Goal: Information Seeking & Learning: Learn about a topic

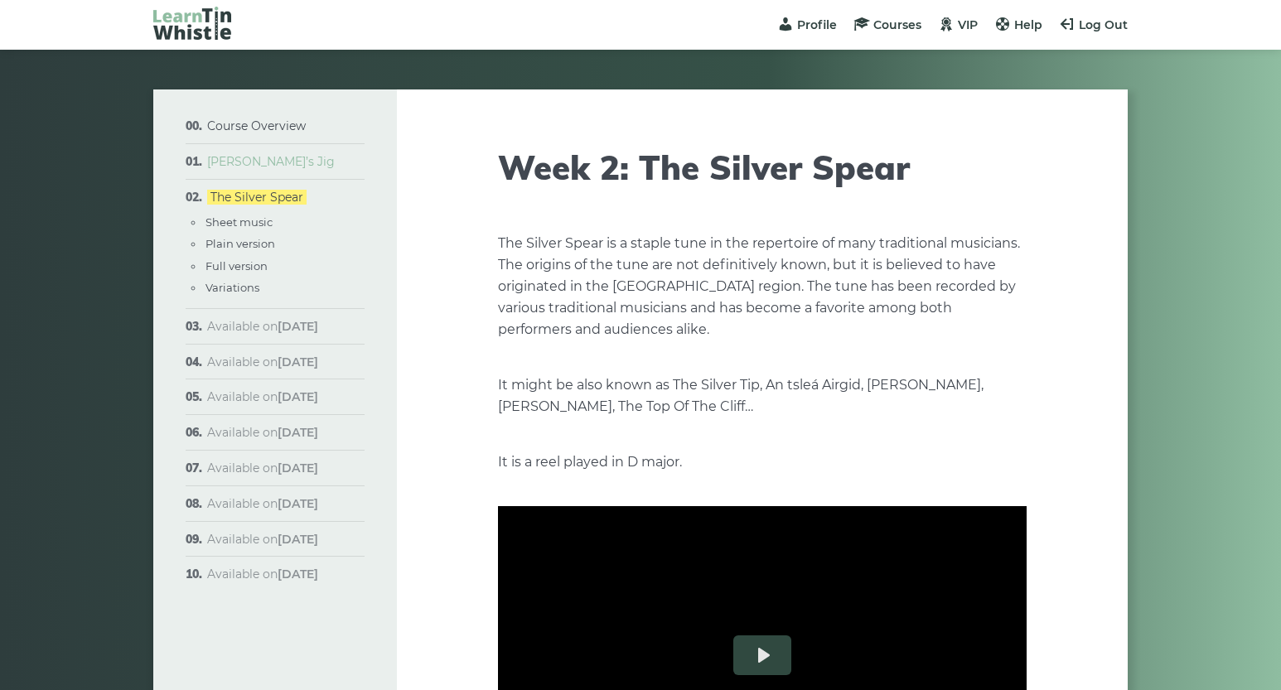
click at [248, 161] on link "[PERSON_NAME]’s Jig" at bounding box center [271, 161] width 128 height 15
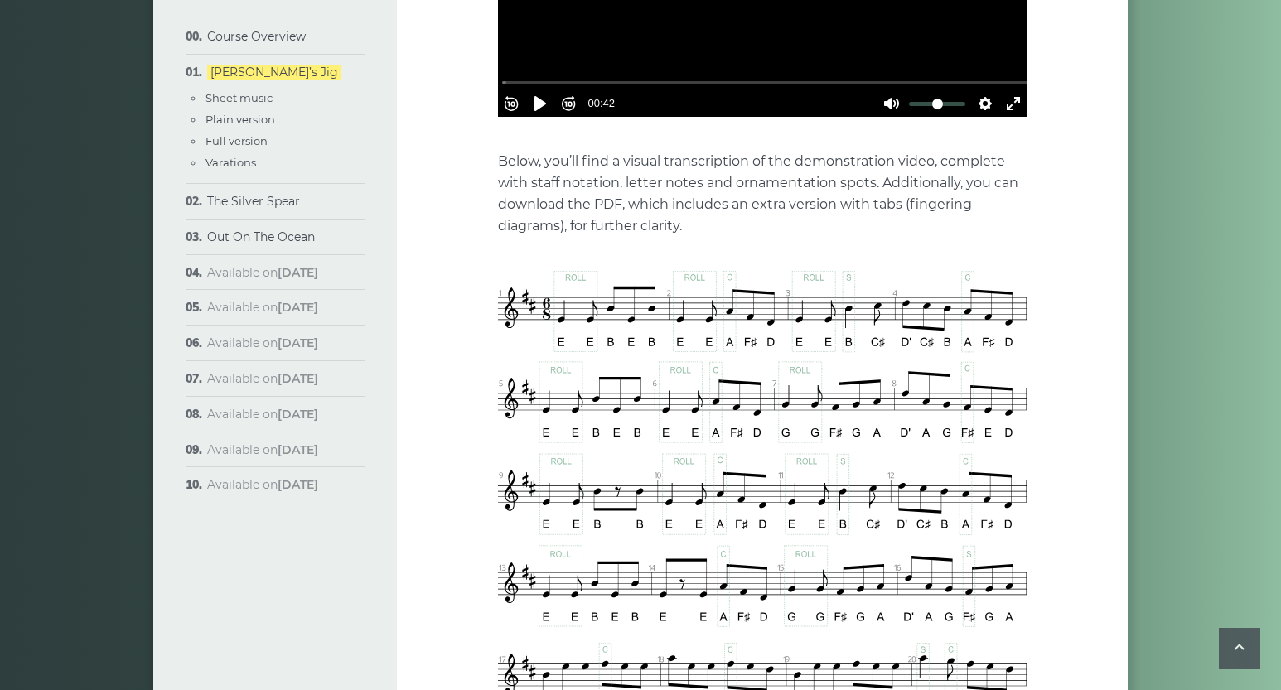
scroll to position [400, 0]
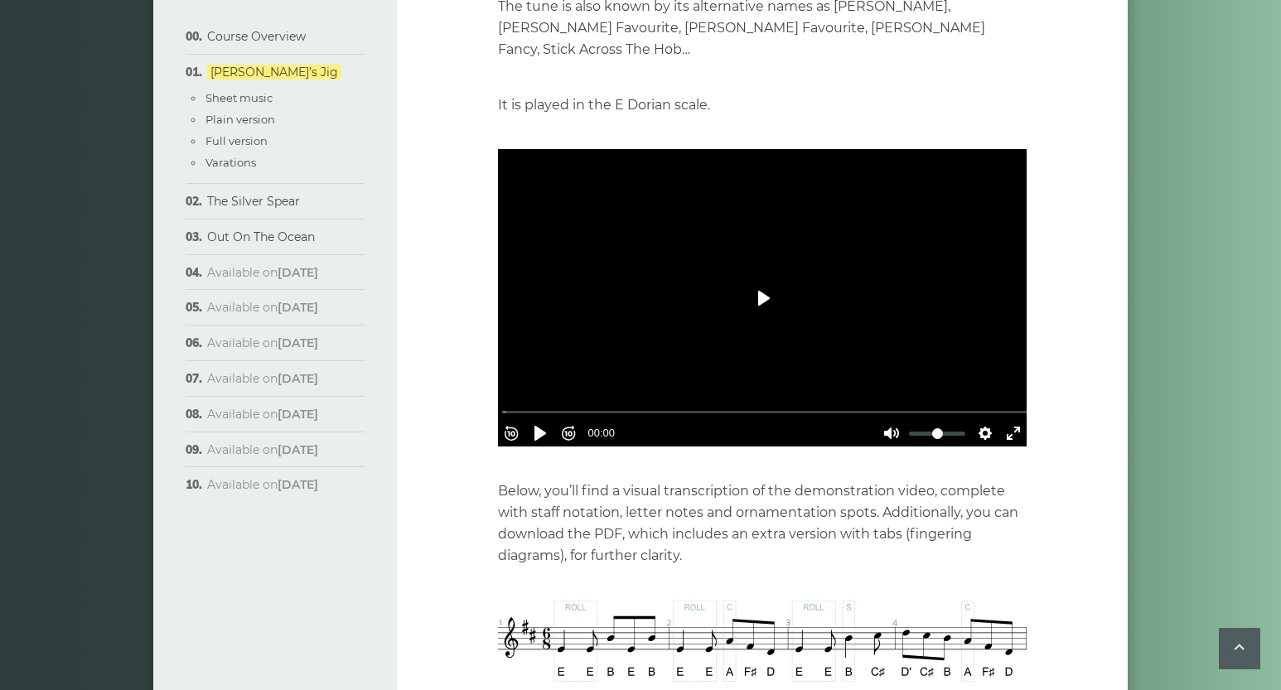
click at [763, 279] on button "Play" at bounding box center [763, 299] width 58 height 40
click at [690, 488] on p "Below, you’ll find a visual transcription of the demonstration video, complete …" at bounding box center [762, 524] width 529 height 86
click at [707, 355] on div "Rewind 10s Pause Play Forward 10s % buffered 00:00 00:25 Unmute Mute Settings C…" at bounding box center [762, 298] width 529 height 298
click at [981, 420] on button "Settings" at bounding box center [985, 433] width 27 height 27
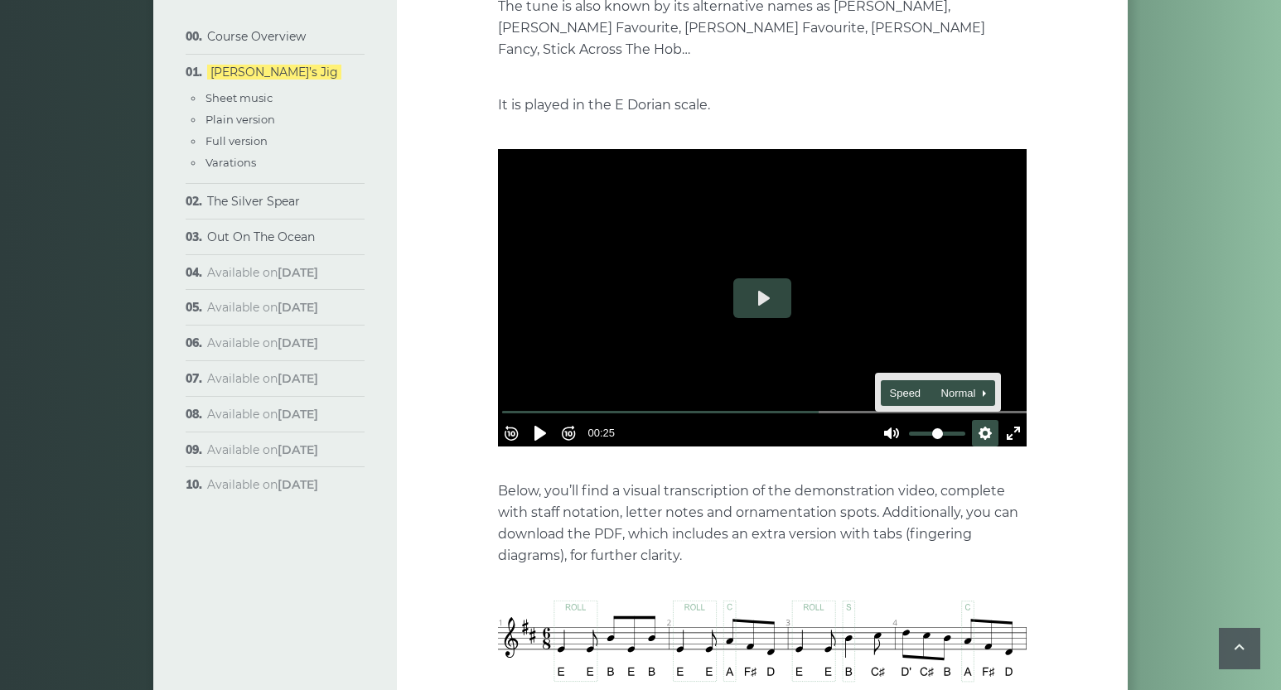
click at [956, 385] on span "Speed Normal" at bounding box center [931, 394] width 82 height 18
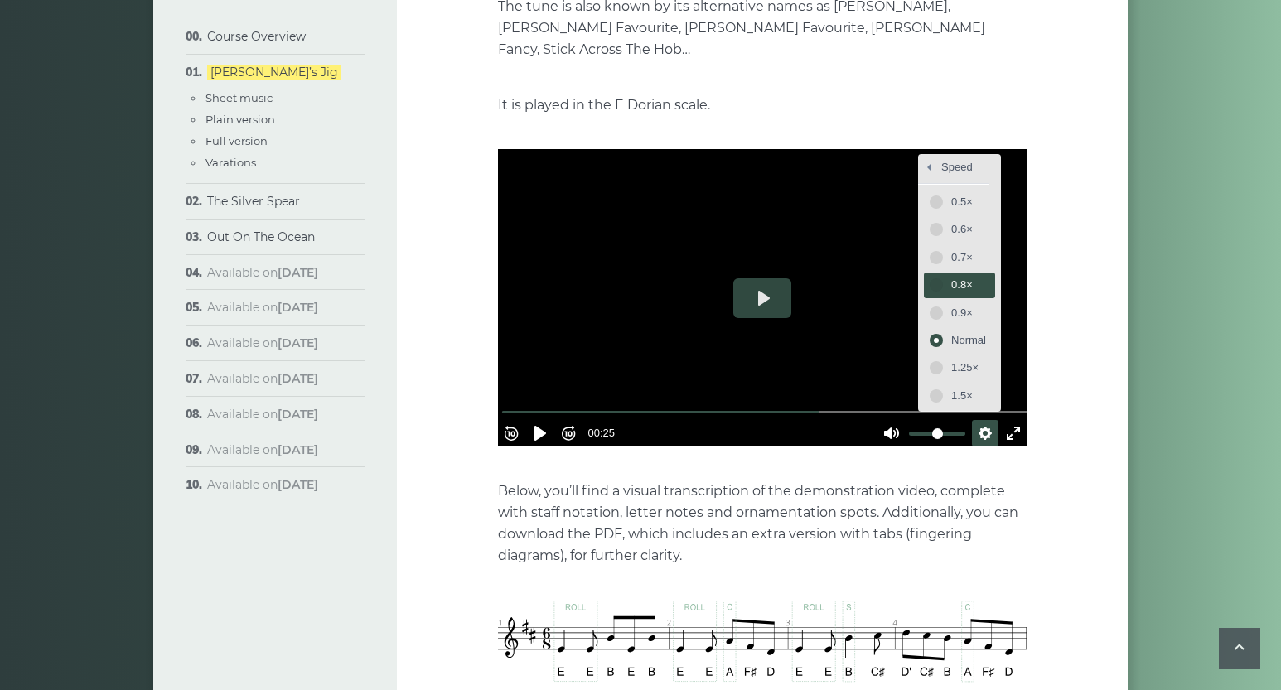
click at [952, 276] on span "0.8×" at bounding box center [969, 285] width 35 height 18
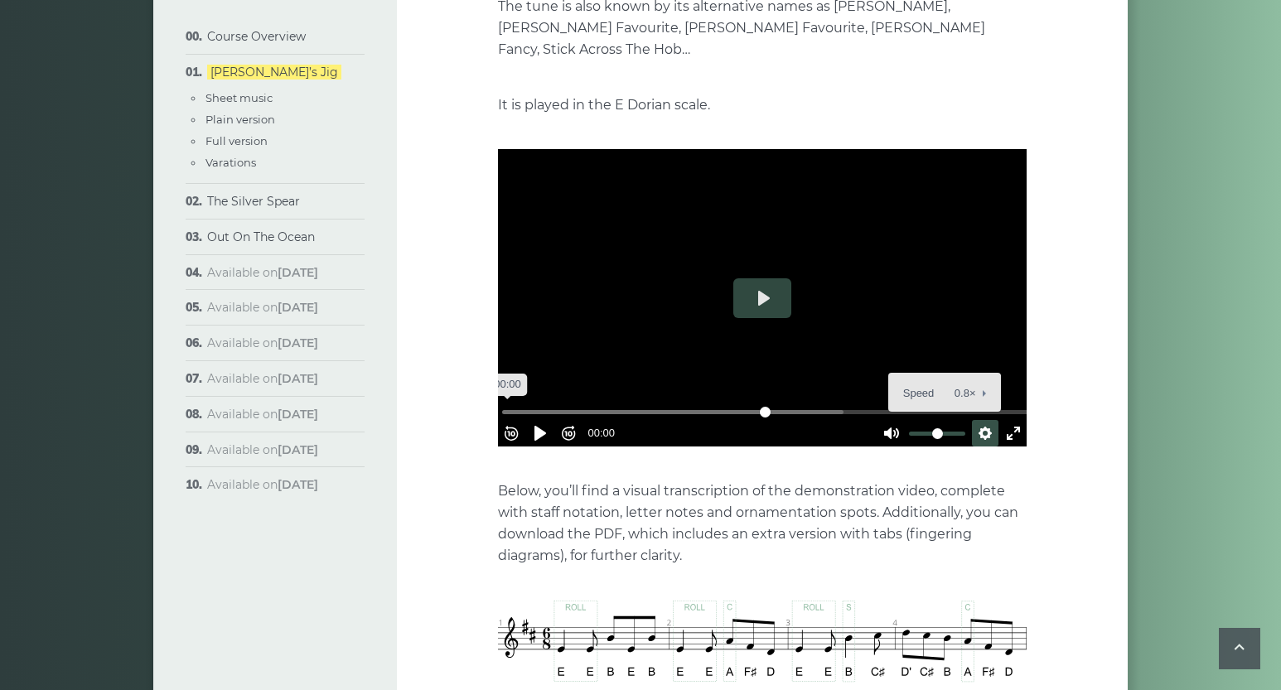
drag, startPoint x: 805, startPoint y: 384, endPoint x: 515, endPoint y: 383, distance: 290.1
click at [515, 404] on input "Seek" at bounding box center [765, 412] width 527 height 16
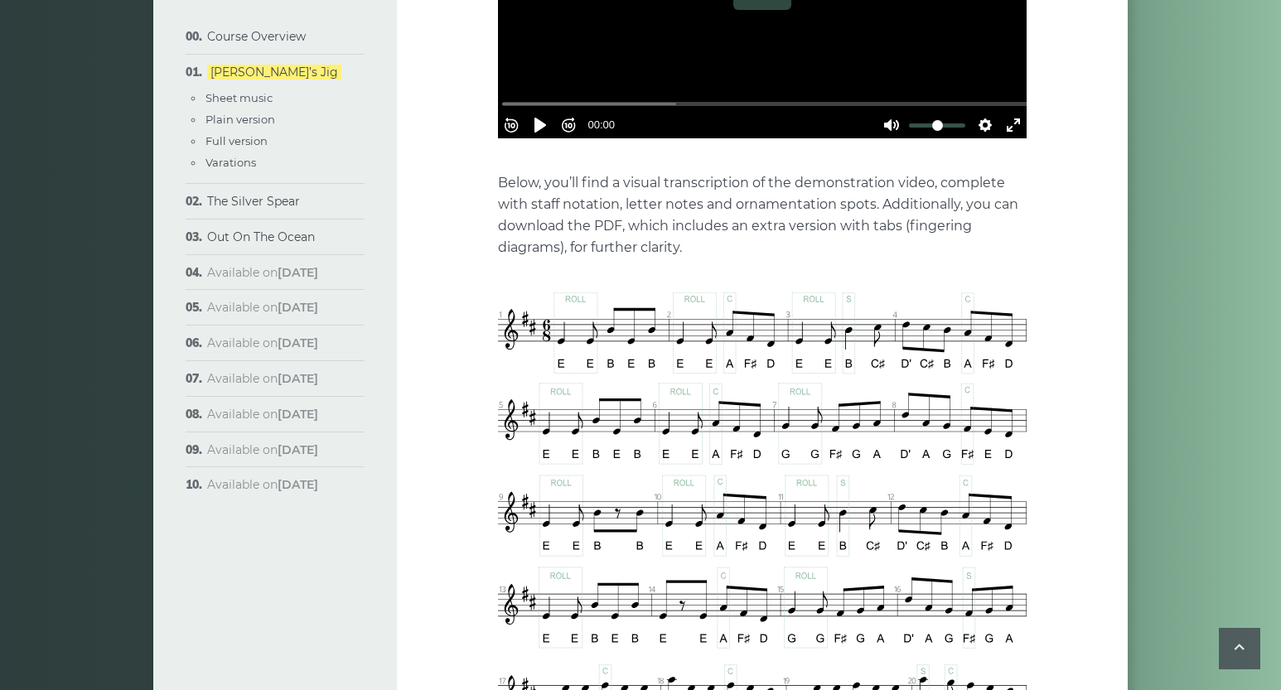
scroll to position [592, 0]
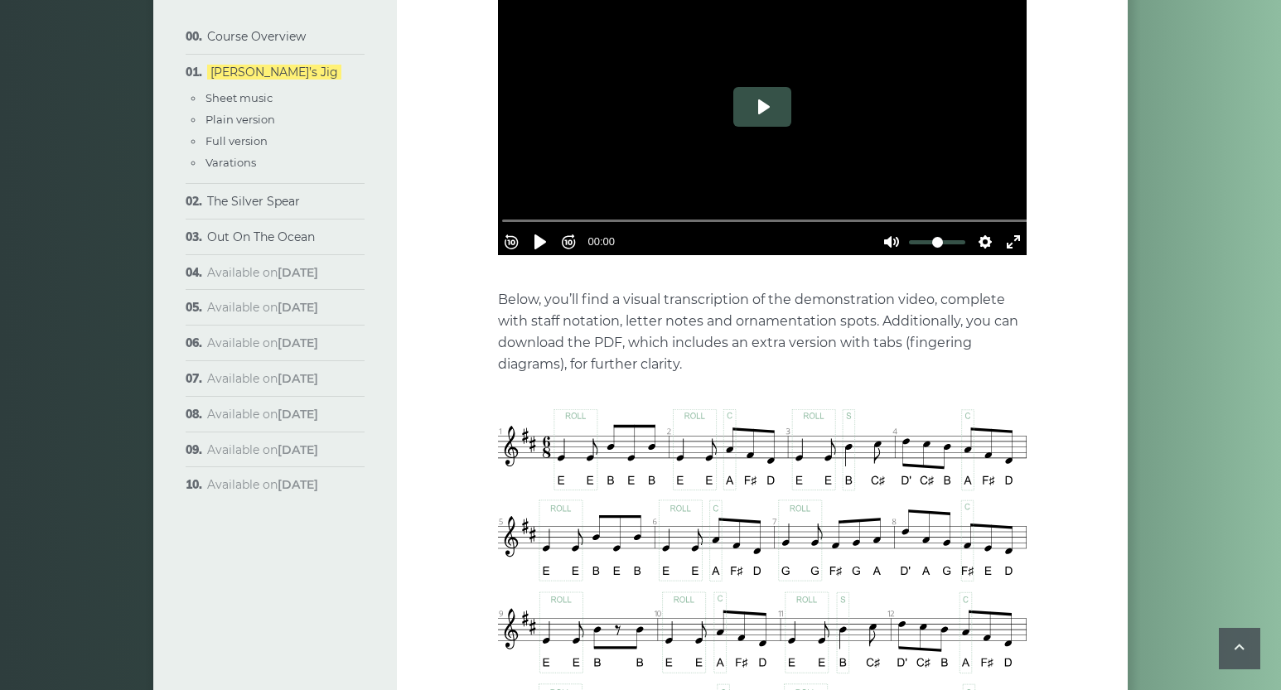
click at [765, 87] on button "Play" at bounding box center [763, 107] width 58 height 40
click at [739, 104] on div at bounding box center [762, 107] width 529 height 298
click at [981, 229] on button "Settings" at bounding box center [985, 242] width 27 height 27
click at [951, 193] on span "Speed 0.8×" at bounding box center [937, 202] width 69 height 18
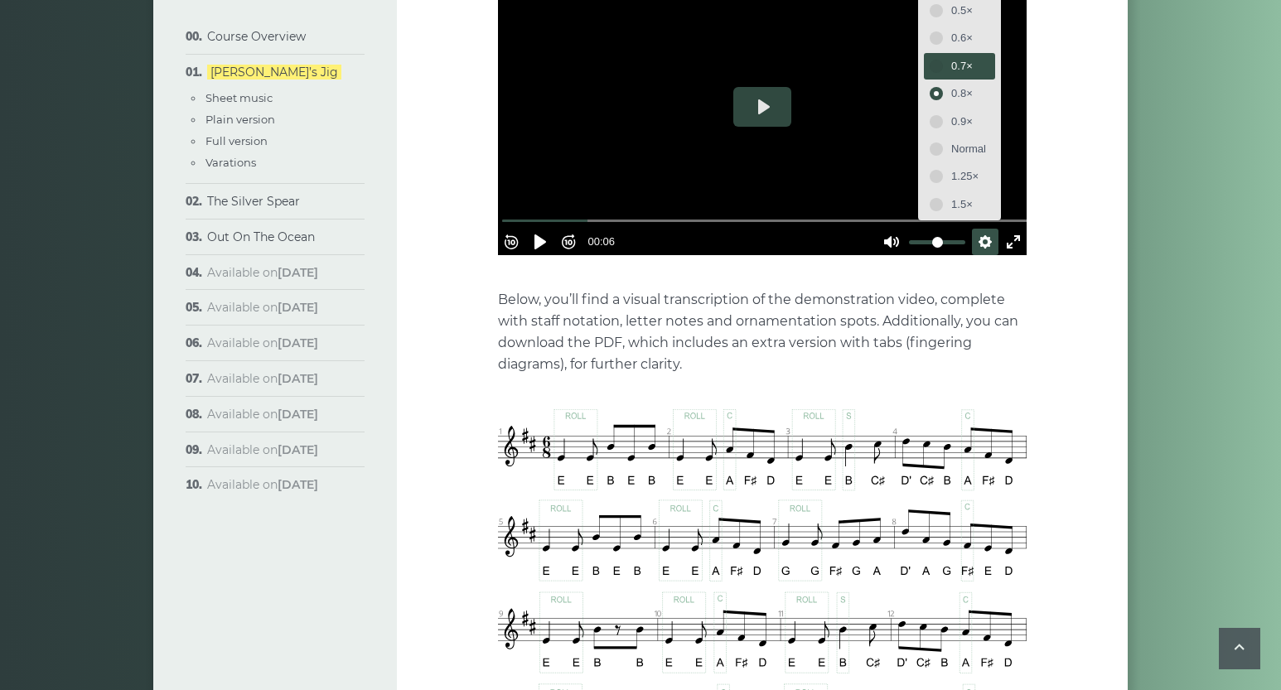
click at [952, 57] on span "0.7×" at bounding box center [969, 66] width 35 height 18
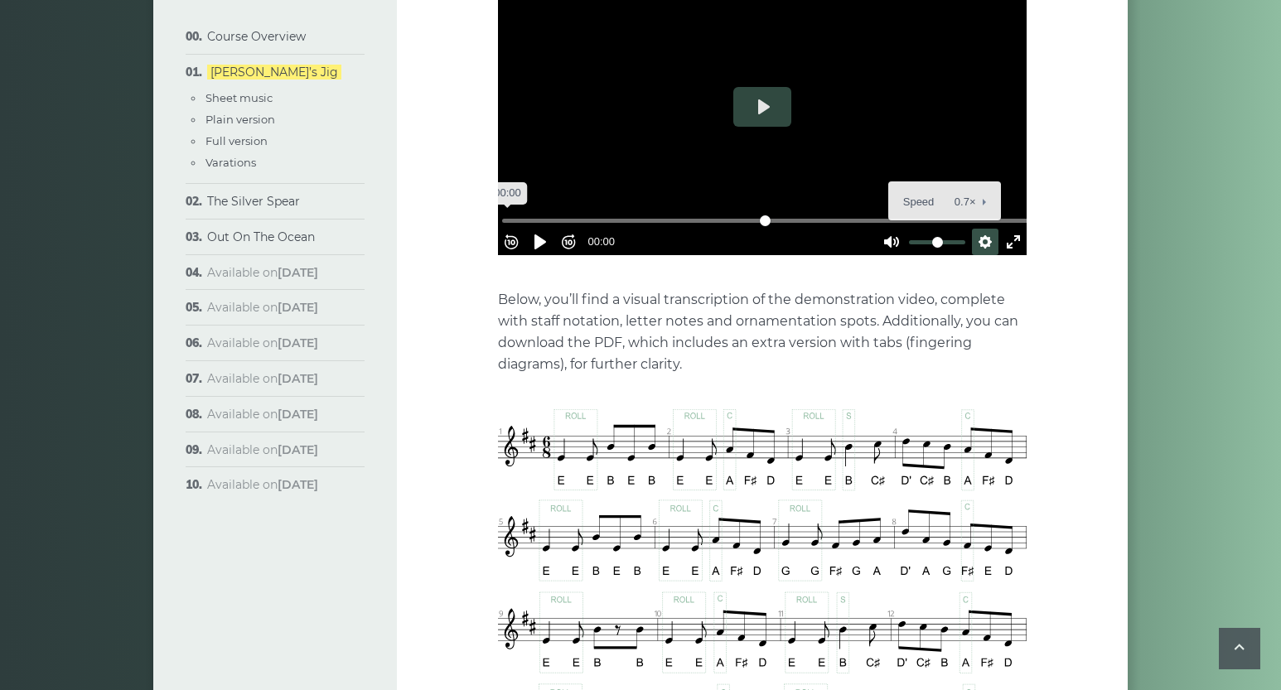
drag, startPoint x: 597, startPoint y: 192, endPoint x: 492, endPoint y: 188, distance: 104.5
click at [502, 213] on input "Seek" at bounding box center [765, 221] width 527 height 16
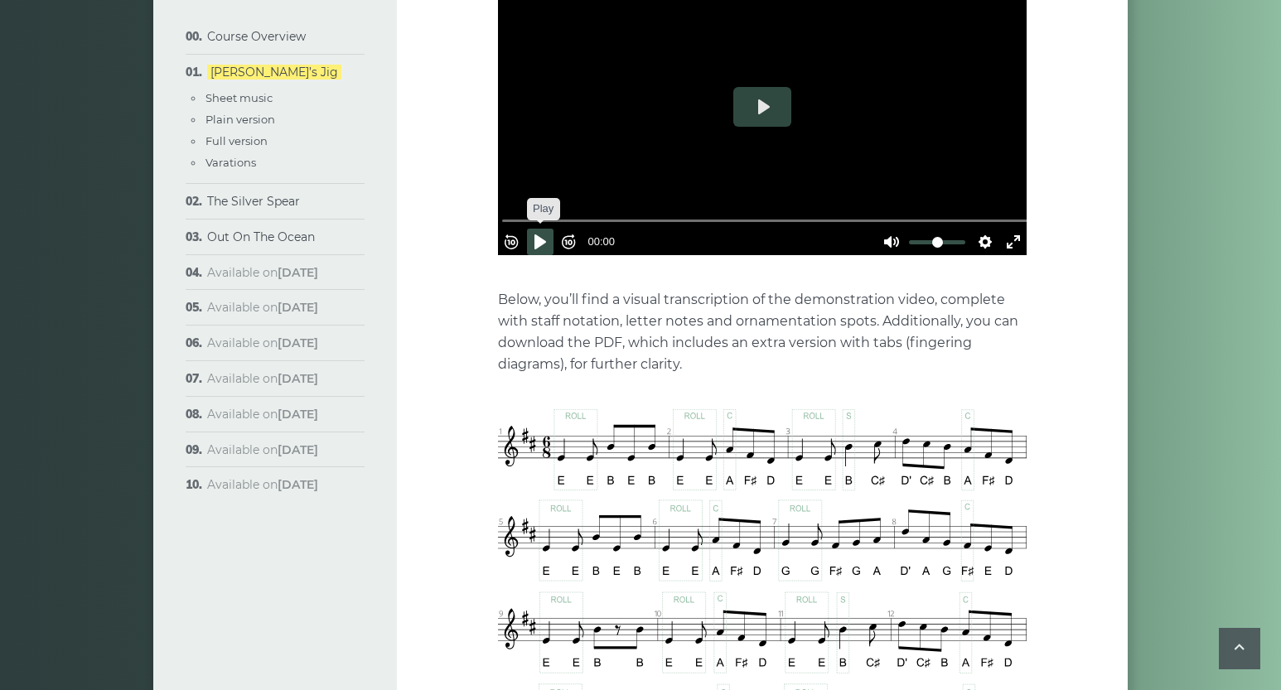
click at [545, 229] on button "Pause Play" at bounding box center [540, 242] width 27 height 27
click at [919, 168] on div "Rewind 10s Pause Play Forward 10s % buffered 00:00 00:11 Unmute Mute Settings C…" at bounding box center [762, 107] width 529 height 298
click at [972, 229] on button "Settings" at bounding box center [985, 242] width 27 height 27
click at [936, 193] on span "Speed 0.7×" at bounding box center [937, 202] width 69 height 18
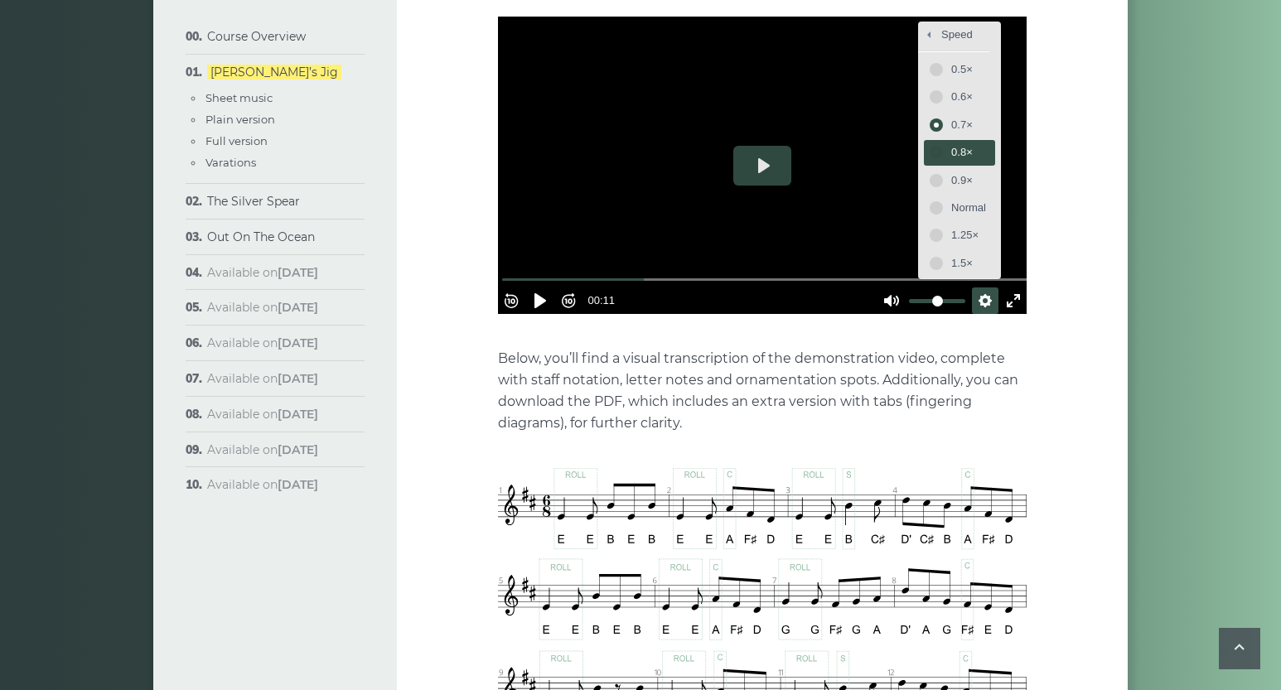
scroll to position [446, 0]
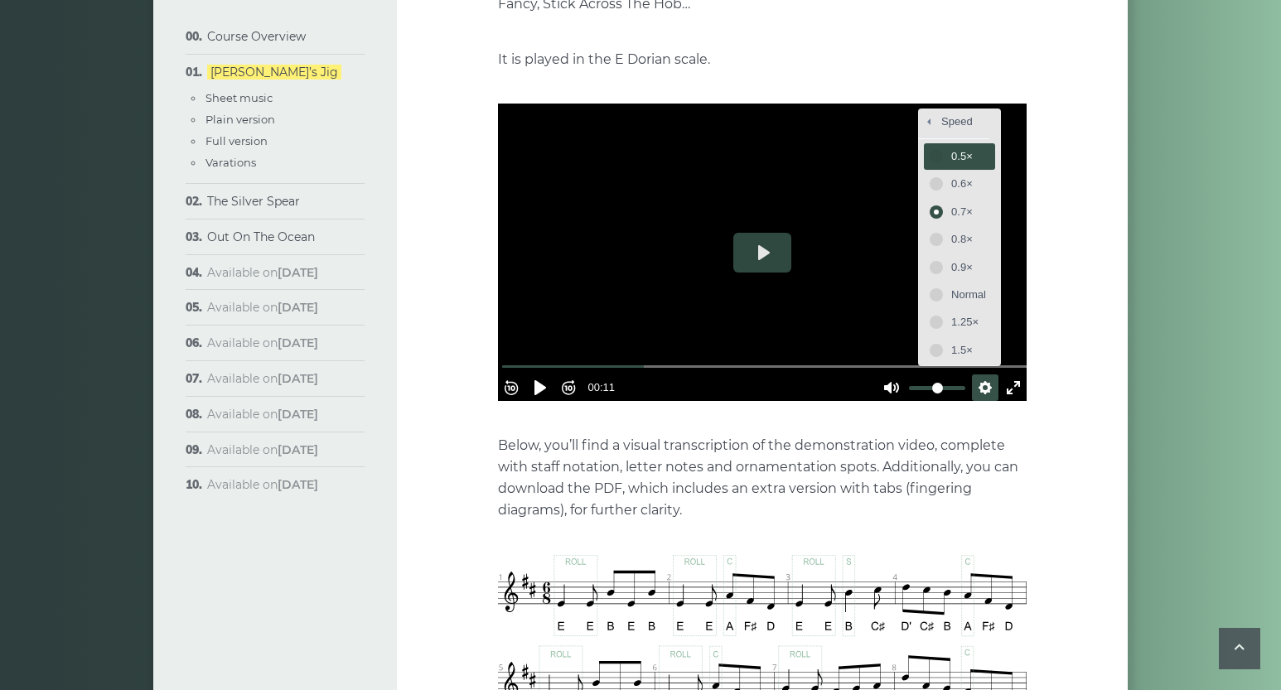
click at [952, 148] on span "0.5×" at bounding box center [969, 157] width 35 height 18
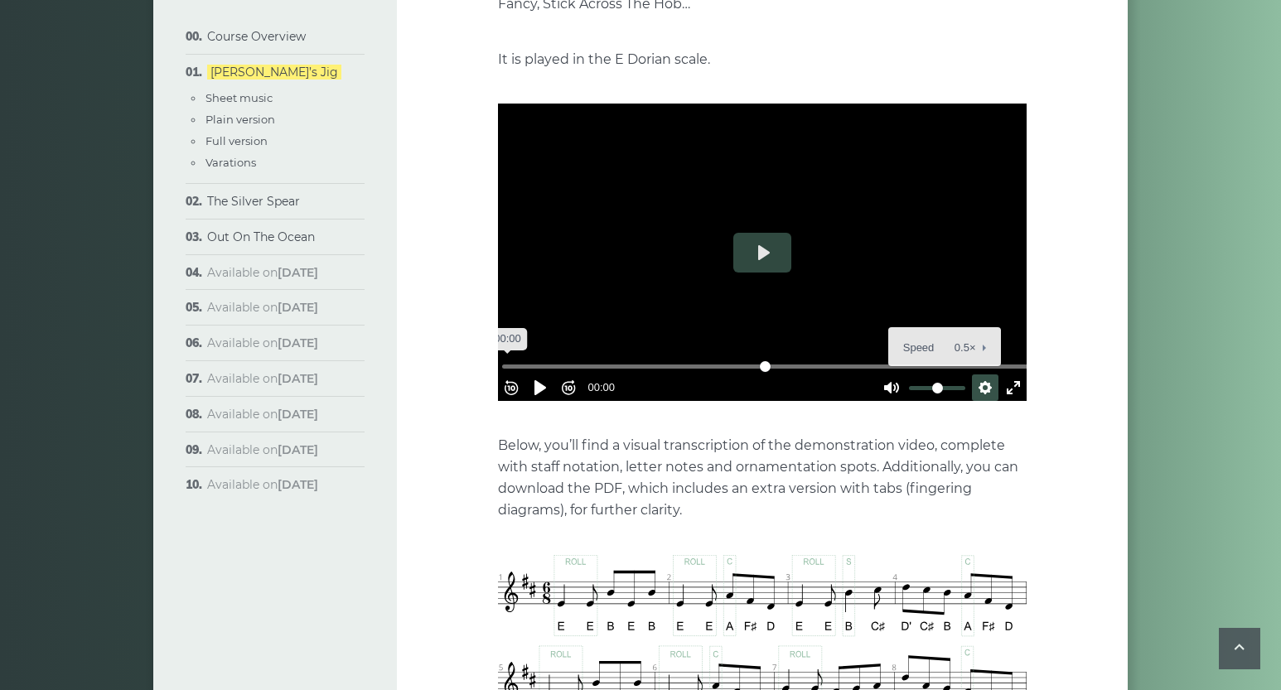
drag, startPoint x: 648, startPoint y: 337, endPoint x: 504, endPoint y: 339, distance: 144.2
click at [504, 359] on input "Seek" at bounding box center [765, 367] width 527 height 16
click at [758, 233] on button "Play" at bounding box center [763, 253] width 58 height 40
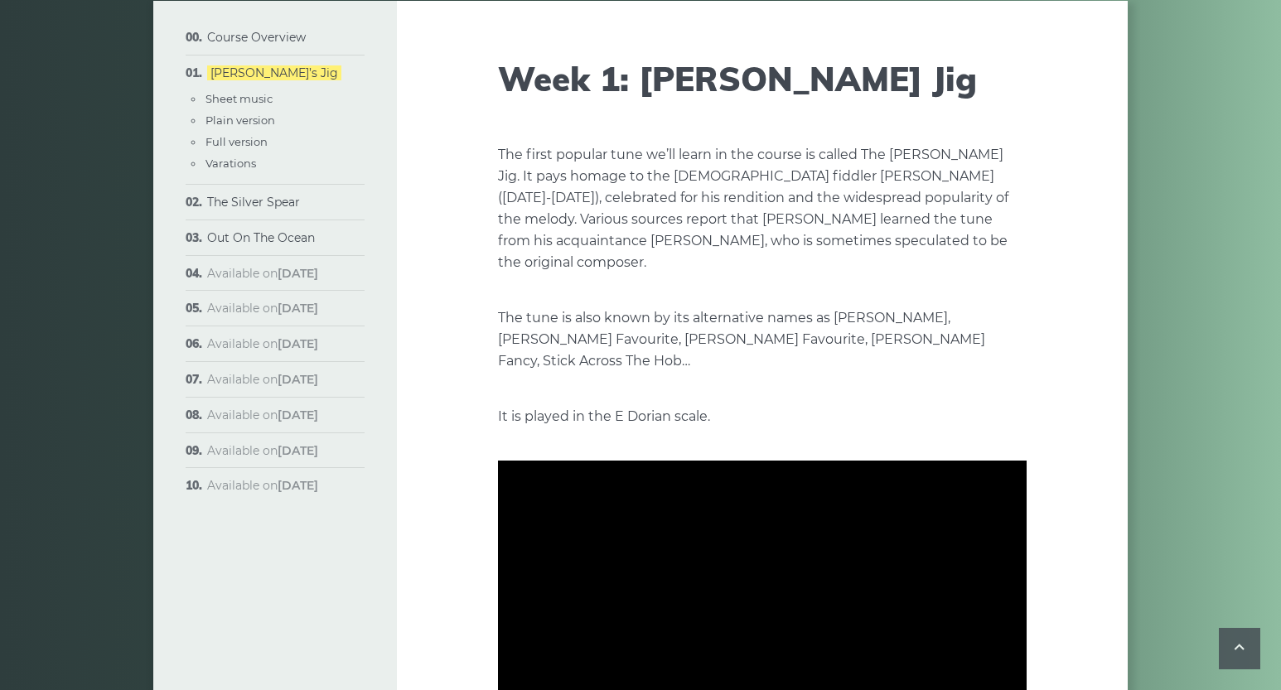
scroll to position [0, 0]
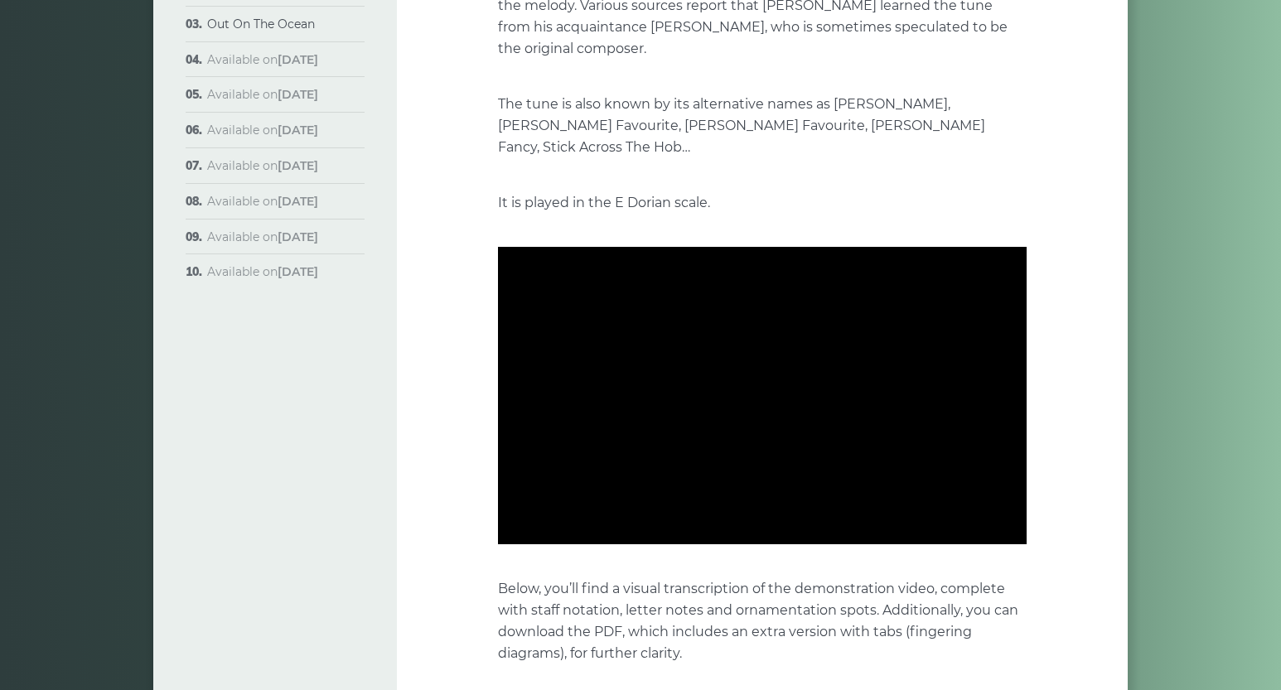
type input "*****"
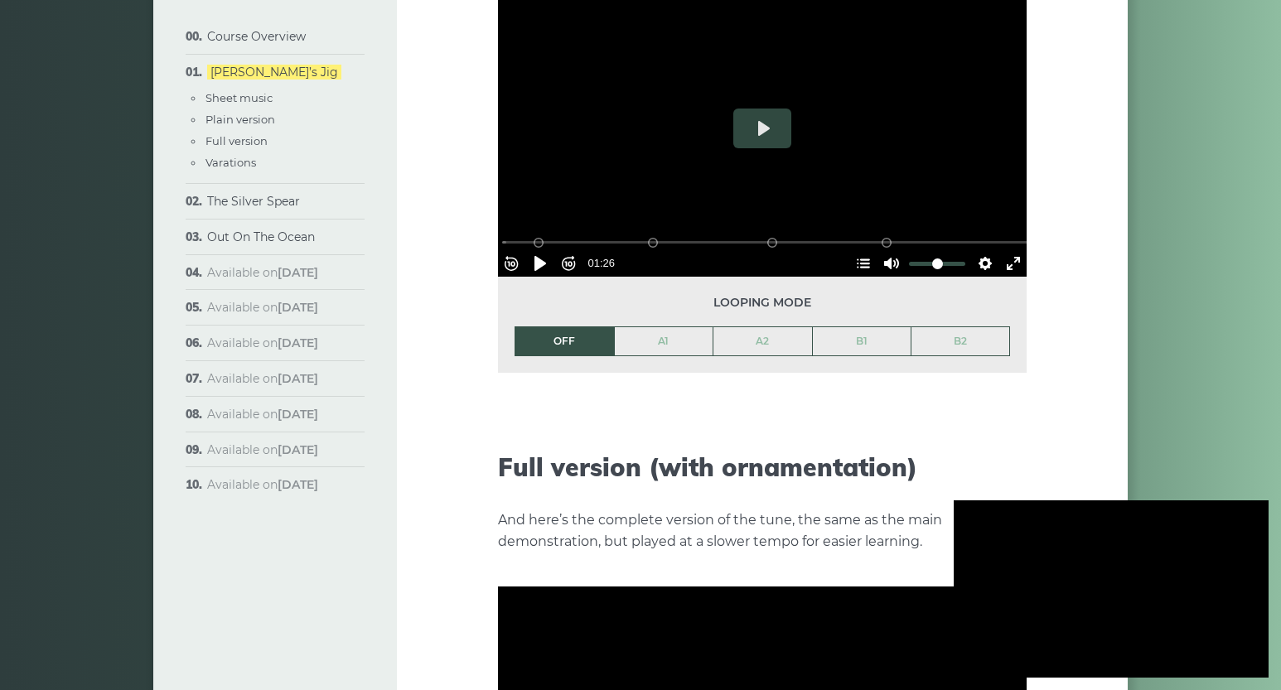
scroll to position [2041, 0]
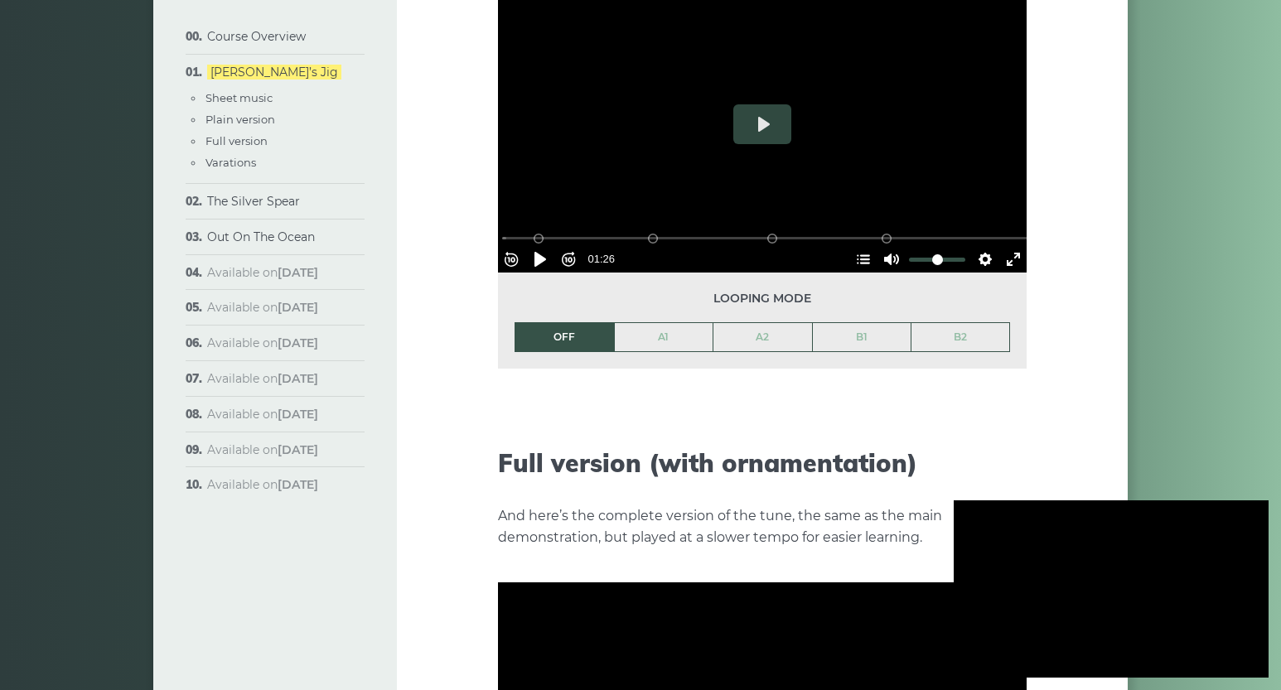
click at [1138, 602] on div at bounding box center [1111, 589] width 315 height 177
click at [551, 246] on button "Pause Play" at bounding box center [540, 259] width 27 height 27
click at [550, 246] on button "Pause Play" at bounding box center [540, 259] width 27 height 27
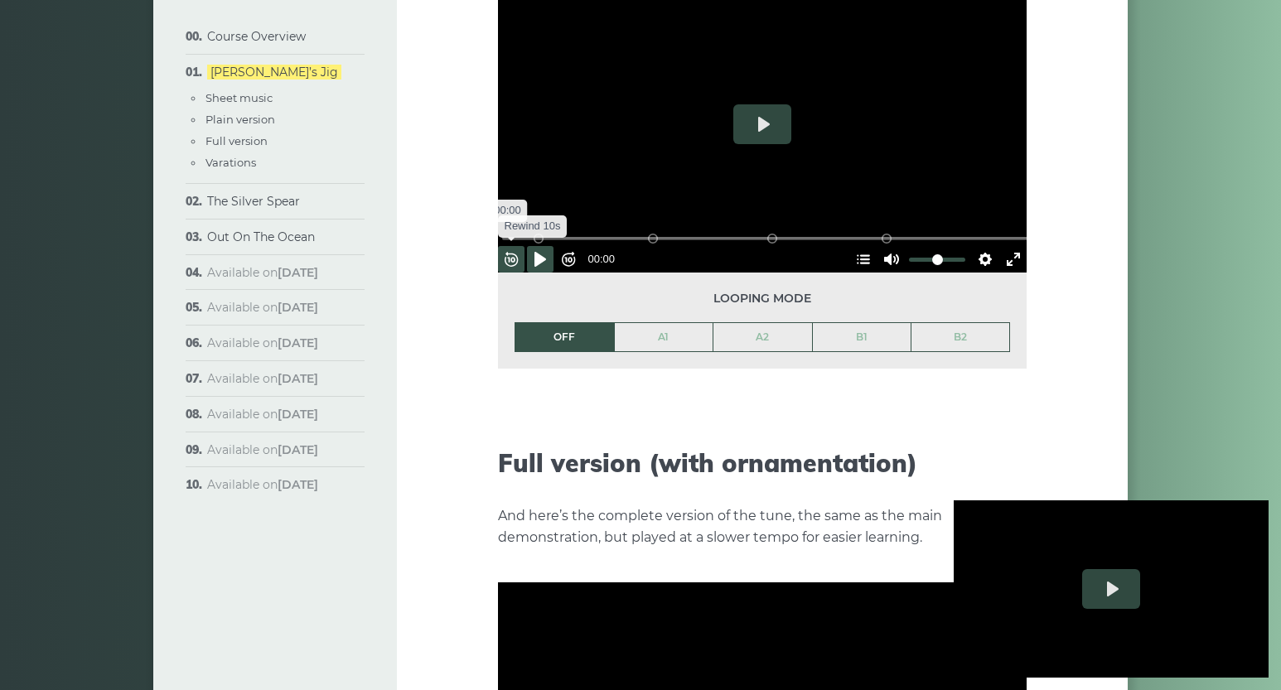
drag, startPoint x: 778, startPoint y: 210, endPoint x: 510, endPoint y: 218, distance: 268.7
click at [506, 230] on input "Seek" at bounding box center [765, 238] width 527 height 16
click at [548, 246] on button "Pause Play" at bounding box center [540, 259] width 27 height 27
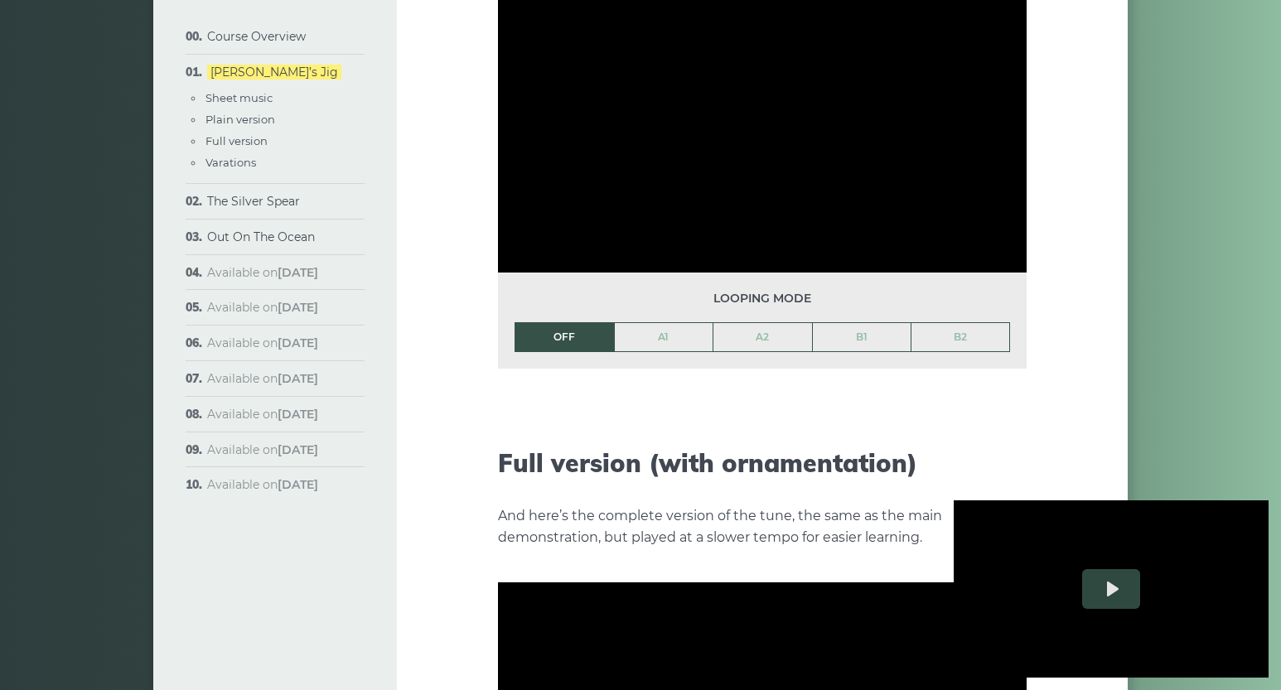
click at [561, 322] on li "OFF" at bounding box center [564, 337] width 99 height 30
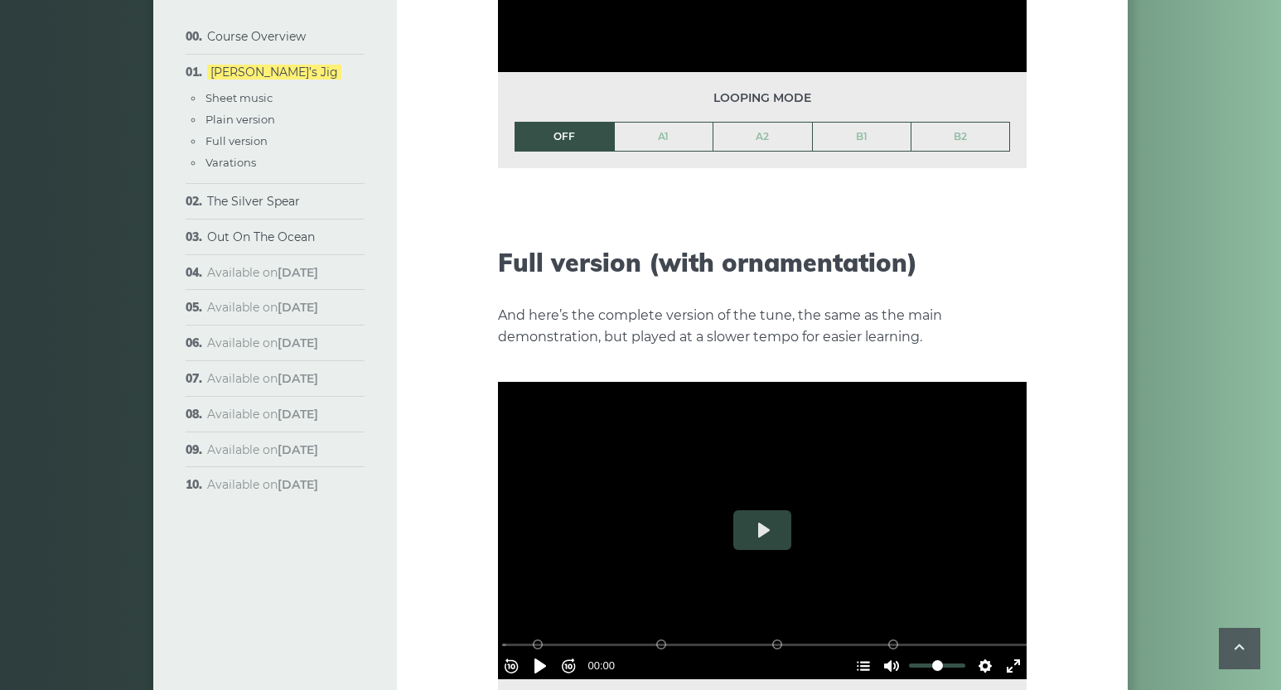
type input "*****"
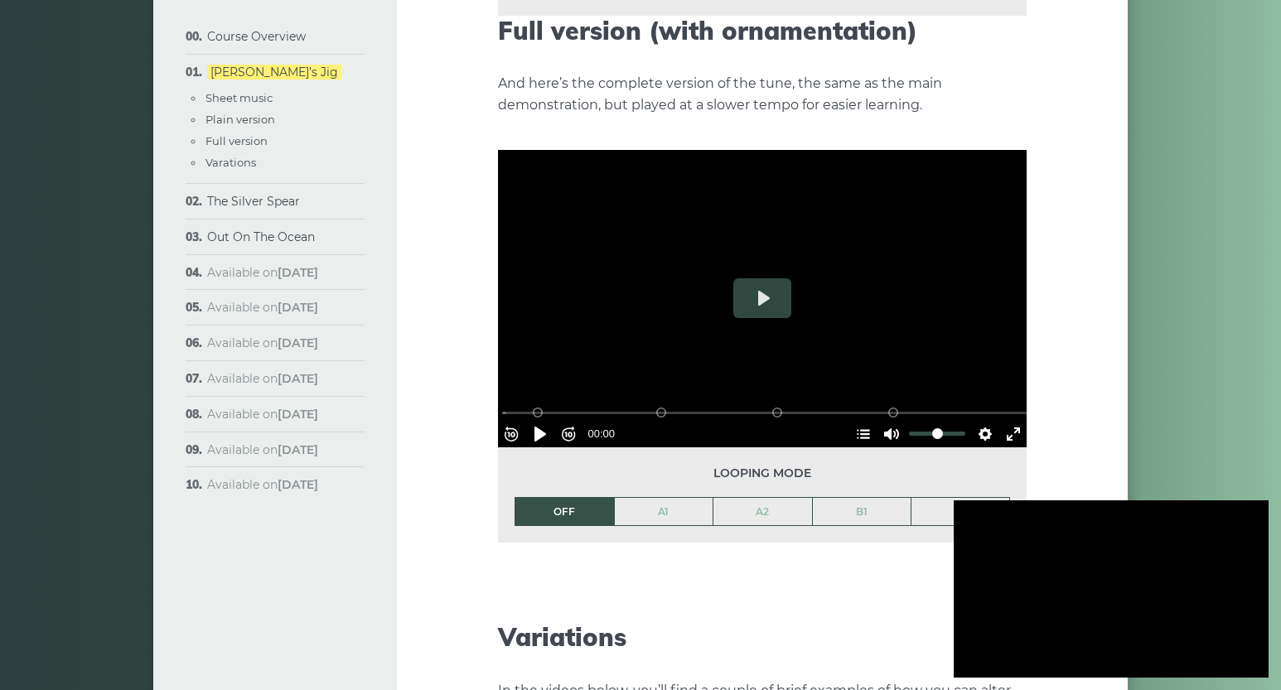
scroll to position [2401, 0]
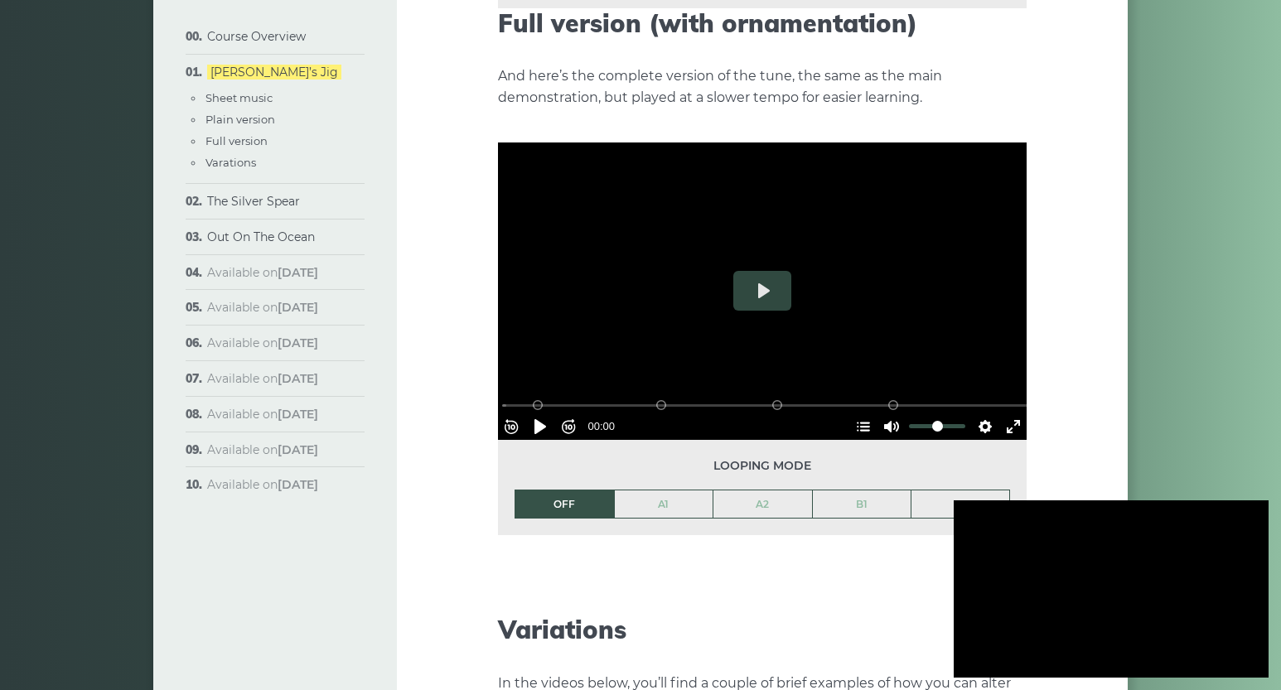
click at [582, 490] on li "OFF" at bounding box center [564, 505] width 99 height 30
click at [763, 271] on button "Play" at bounding box center [763, 291] width 58 height 40
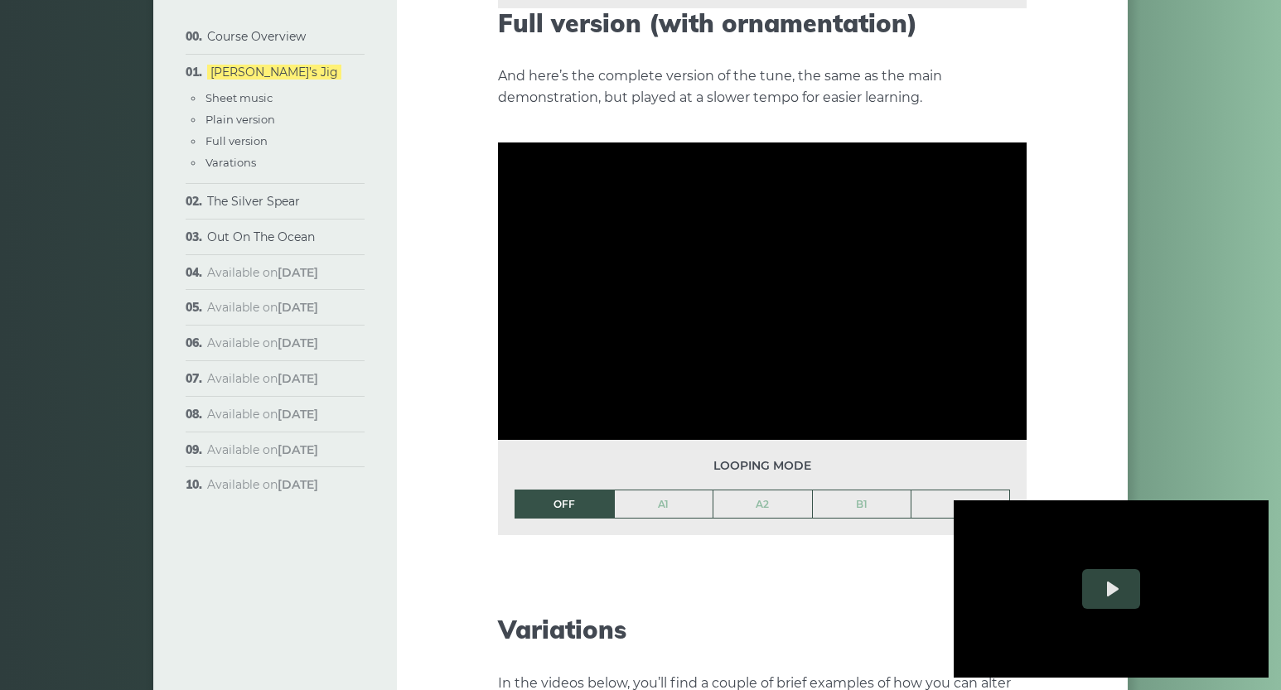
click at [561, 490] on li "OFF" at bounding box center [564, 505] width 99 height 30
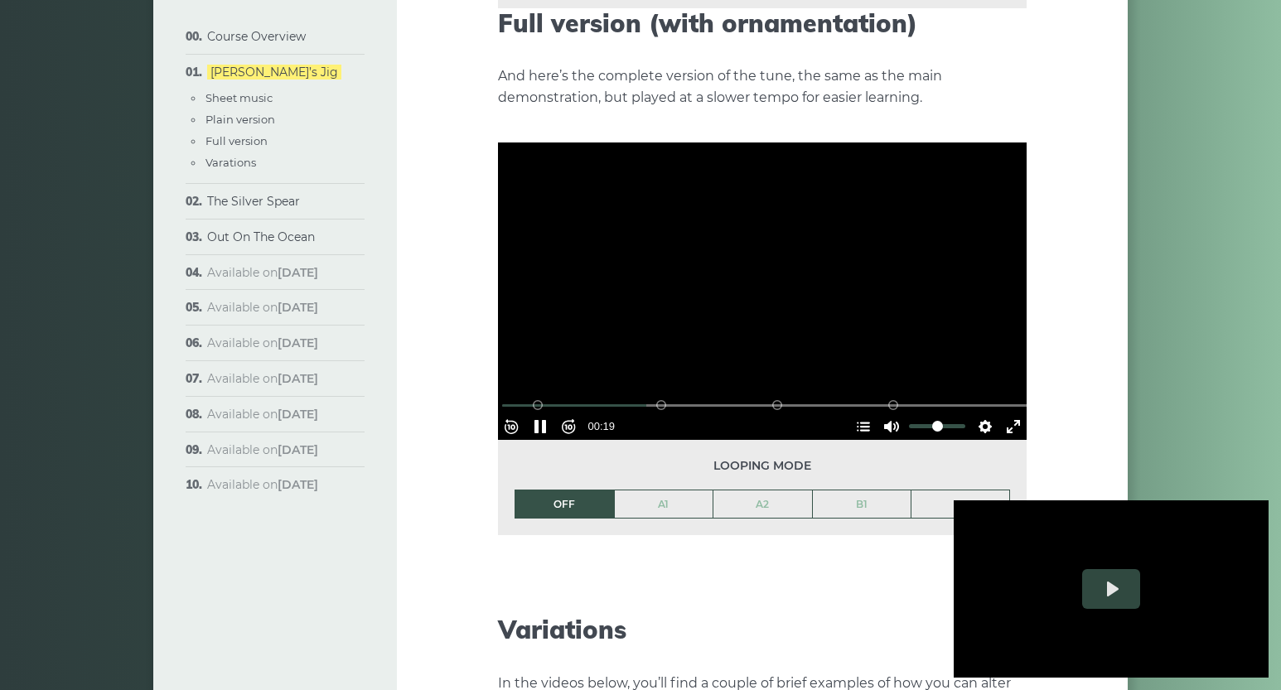
click at [773, 254] on div at bounding box center [762, 292] width 529 height 298
type input "*****"
